Goal: Task Accomplishment & Management: Use online tool/utility

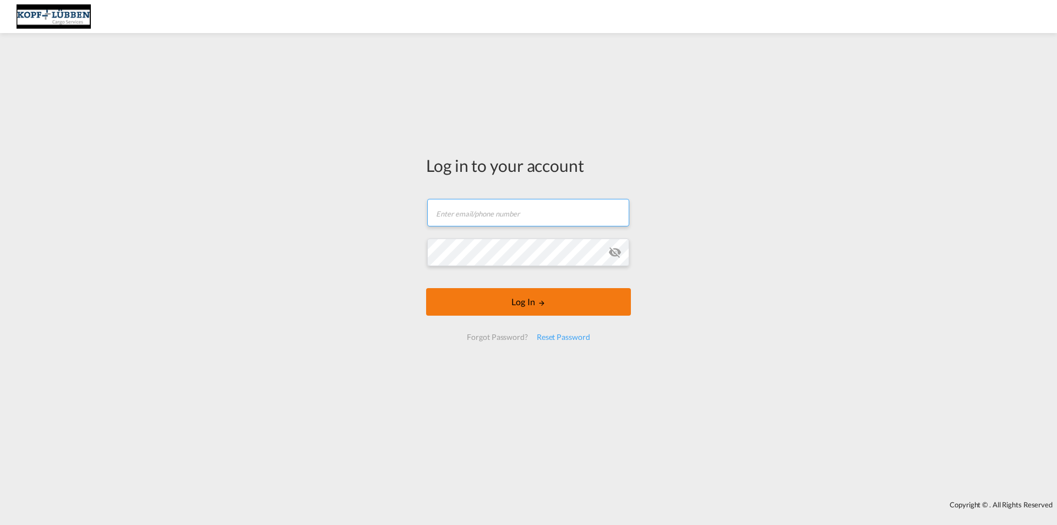
type input "[EMAIL_ADDRESS][PERSON_NAME][DOMAIN_NAME]"
click at [510, 297] on button "Log In" at bounding box center [528, 302] width 205 height 28
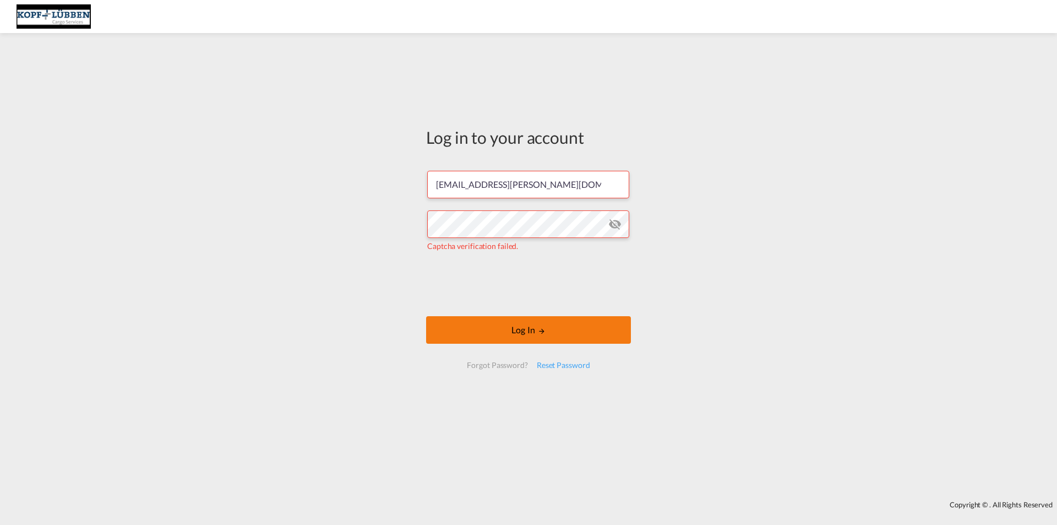
click at [490, 337] on button "Log In" at bounding box center [528, 330] width 205 height 28
